Goal: Entertainment & Leisure: Browse casually

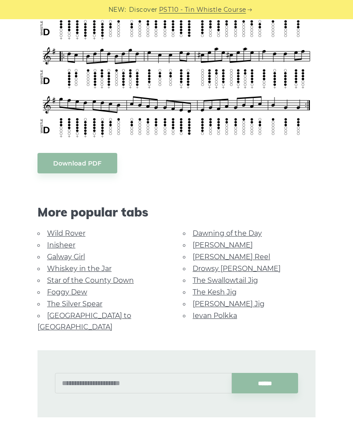
scroll to position [347, 0]
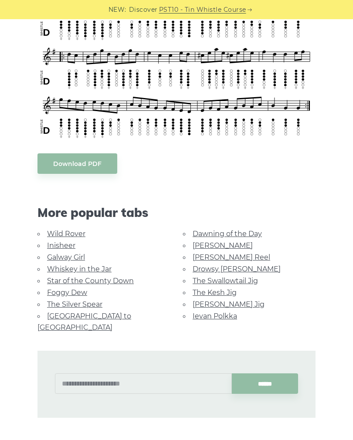
click at [74, 238] on link "Wild Rover" at bounding box center [66, 234] width 38 height 8
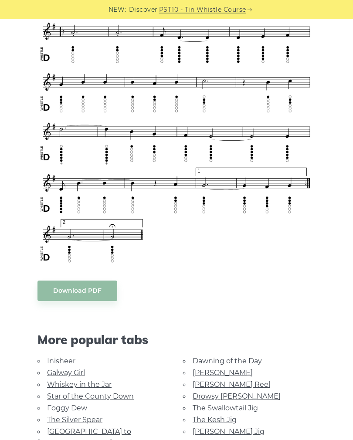
scroll to position [502, 0]
click at [68, 361] on link "Inisheer" at bounding box center [61, 361] width 28 height 8
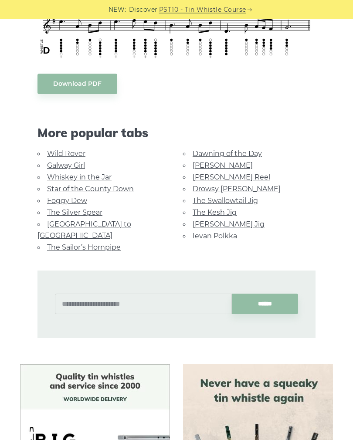
scroll to position [531, 0]
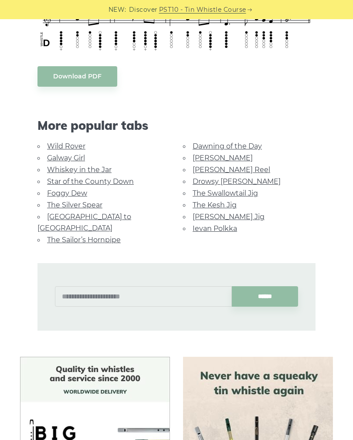
click at [78, 154] on link "Galway Girl" at bounding box center [66, 158] width 38 height 8
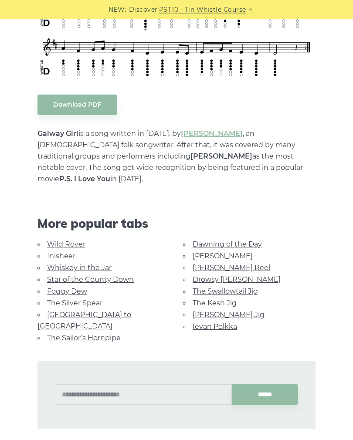
scroll to position [386, 0]
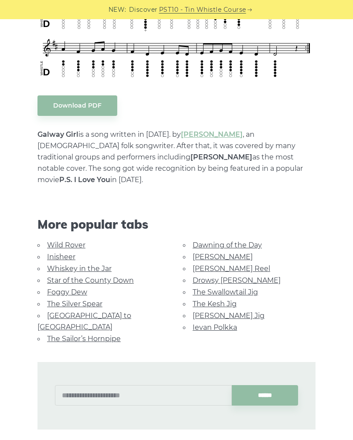
click at [99, 265] on link "Whiskey in the Jar" at bounding box center [79, 269] width 65 height 8
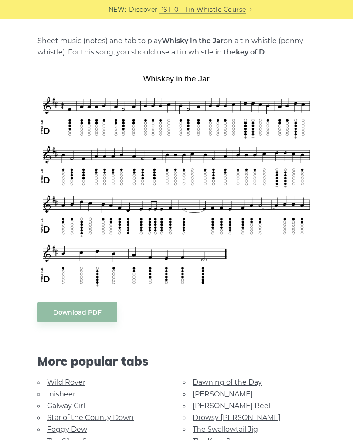
scroll to position [181, 0]
click at [113, 419] on link "Star of the County Down" at bounding box center [90, 418] width 87 height 8
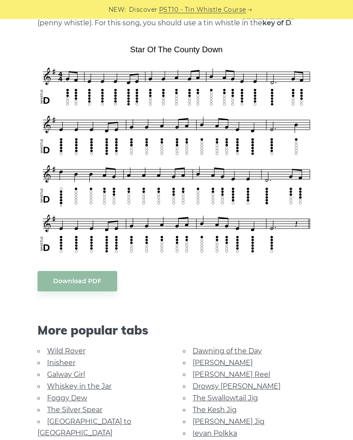
scroll to position [210, 0]
click at [71, 400] on link "Foggy Dew" at bounding box center [67, 398] width 40 height 8
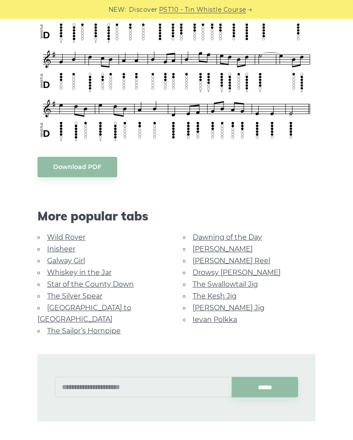
scroll to position [325, 0]
click at [88, 297] on link "The Silver Spear" at bounding box center [74, 296] width 55 height 8
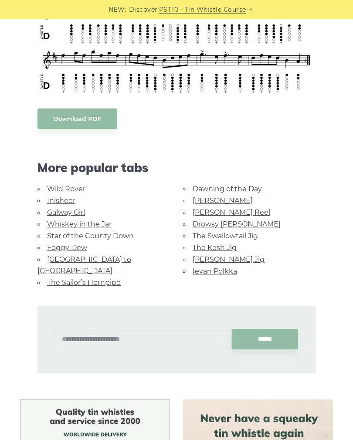
scroll to position [388, 0]
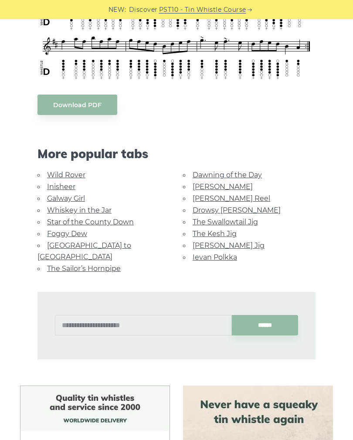
click at [112, 243] on link "Rocky Road to Dublin" at bounding box center [84, 251] width 94 height 20
click at [114, 241] on link "[GEOGRAPHIC_DATA] to [GEOGRAPHIC_DATA]" at bounding box center [84, 251] width 94 height 20
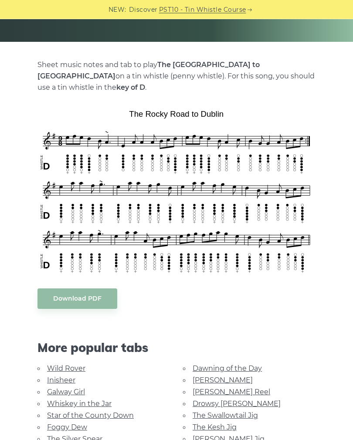
scroll to position [156, 0]
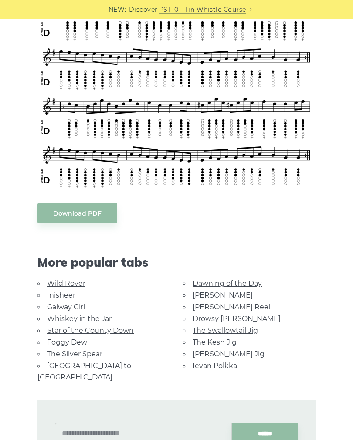
scroll to position [297, 0]
click at [244, 284] on link "Dawning of the Day" at bounding box center [227, 283] width 69 height 8
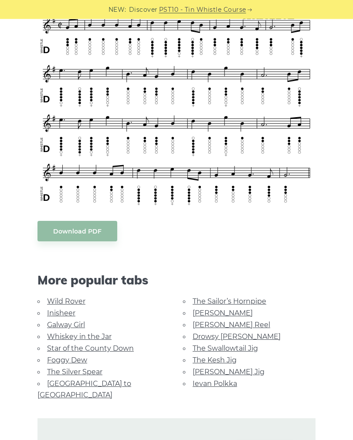
scroll to position [273, 0]
click at [210, 315] on link "[PERSON_NAME]" at bounding box center [223, 313] width 60 height 8
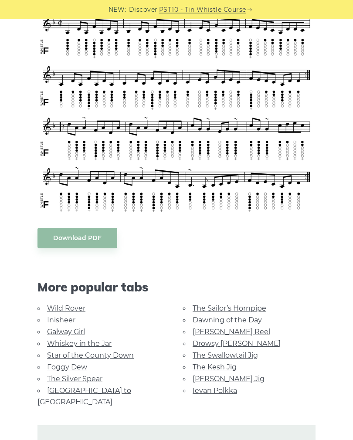
scroll to position [295, 0]
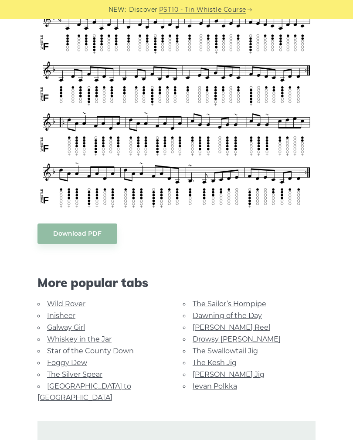
click at [231, 323] on link "[PERSON_NAME] Reel" at bounding box center [232, 327] width 78 height 8
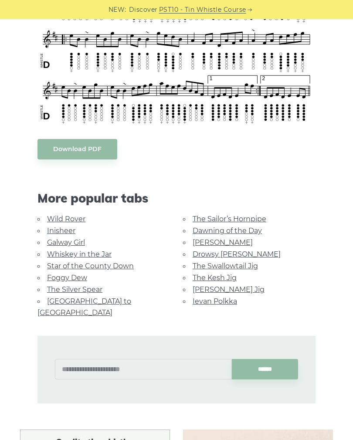
scroll to position [364, 0]
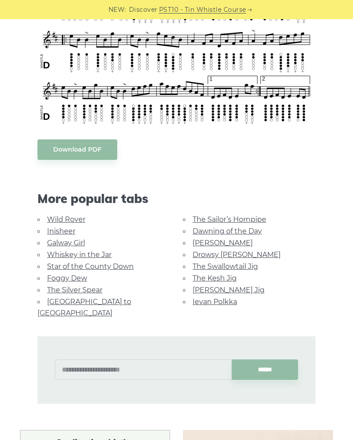
click at [236, 257] on link "Drowsy [PERSON_NAME]" at bounding box center [237, 255] width 88 height 8
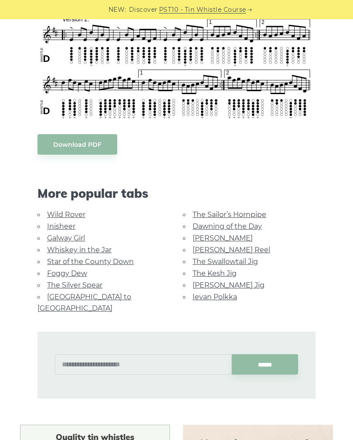
scroll to position [431, 0]
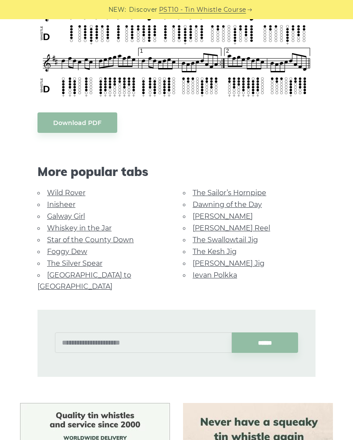
click at [247, 238] on link "The Swallowtail Jig" at bounding box center [225, 240] width 65 height 8
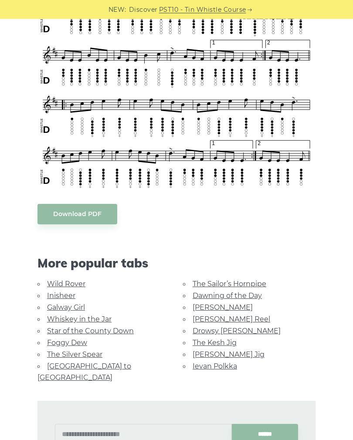
scroll to position [504, 0]
click at [228, 341] on link "The Kesh Jig" at bounding box center [215, 343] width 44 height 8
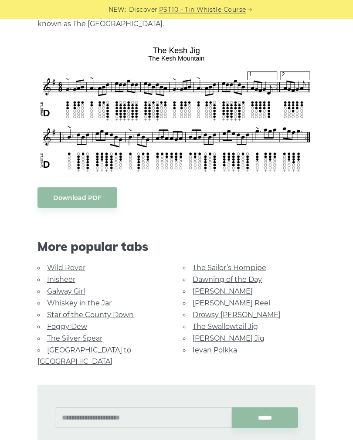
scroll to position [221, 0]
click at [232, 337] on link "[PERSON_NAME] Jig" at bounding box center [229, 338] width 72 height 8
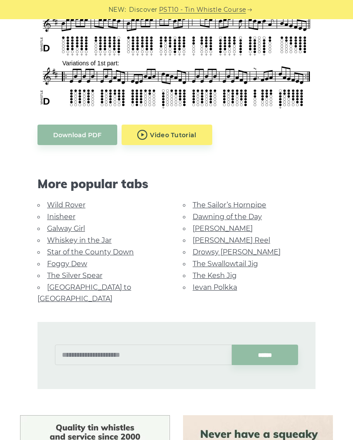
scroll to position [381, 0]
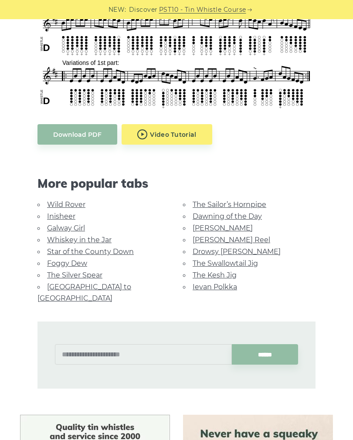
click at [227, 287] on link "Ievan Polkka" at bounding box center [215, 287] width 44 height 8
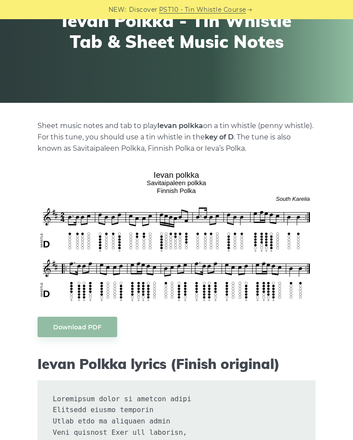
scroll to position [115, 0]
